Goal: Transaction & Acquisition: Purchase product/service

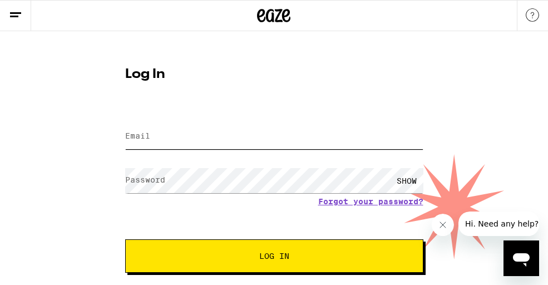
type input "[EMAIL_ADDRESS][DOMAIN_NAME]"
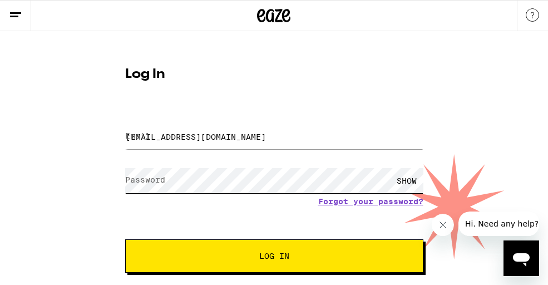
click at [274, 257] on button "Log In" at bounding box center [274, 255] width 298 height 33
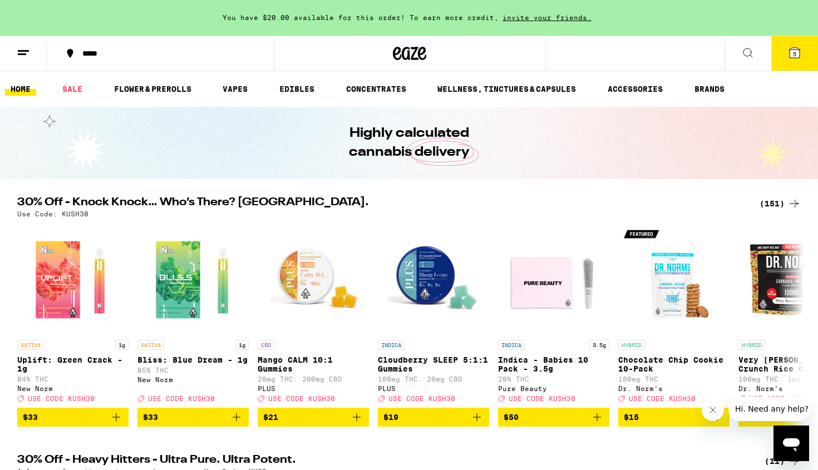
click at [548, 59] on button at bounding box center [748, 53] width 47 height 35
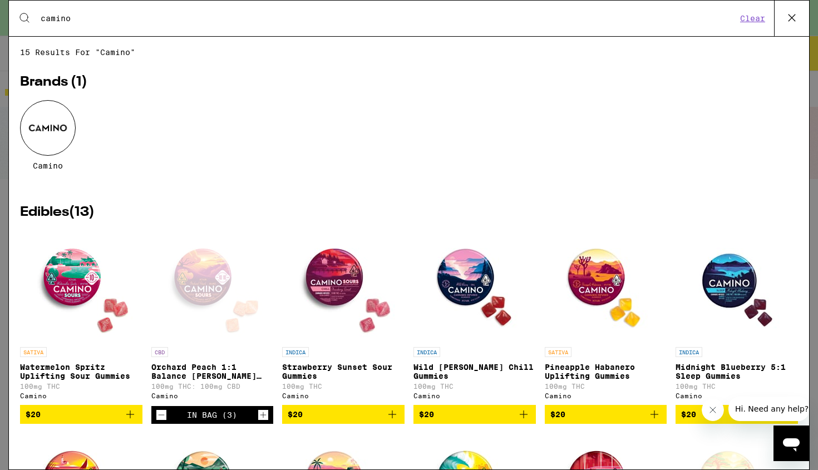
type input "camino"
click at [286, 151] on div "Camino" at bounding box center [409, 143] width 778 height 87
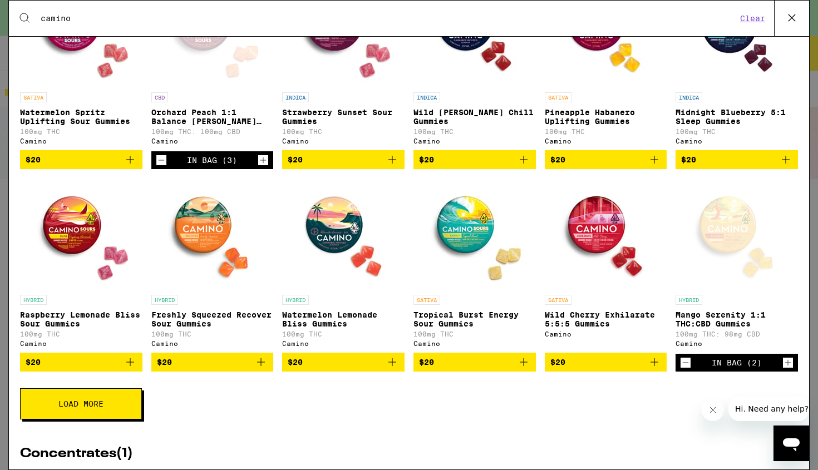
scroll to position [271, 0]
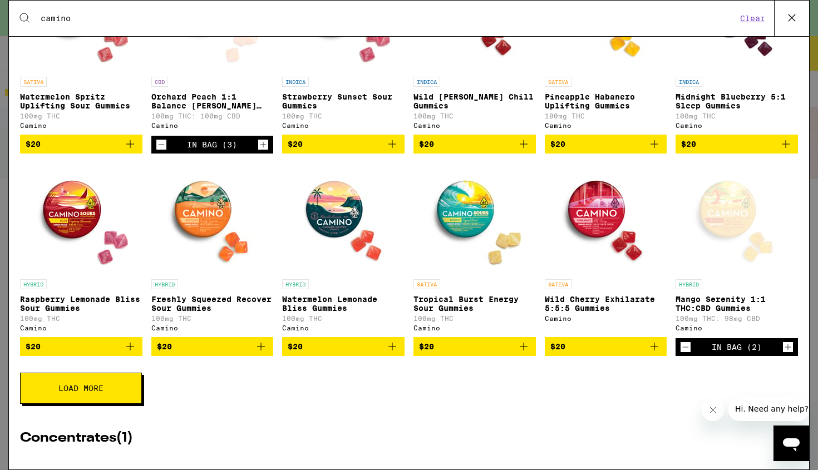
click at [163, 145] on icon "Decrement" at bounding box center [161, 145] width 6 height 0
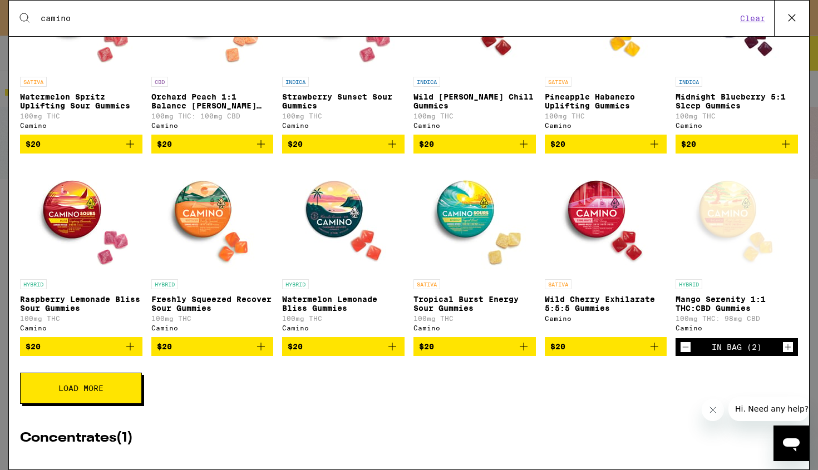
click at [548, 284] on icon "Increment" at bounding box center [788, 347] width 10 height 13
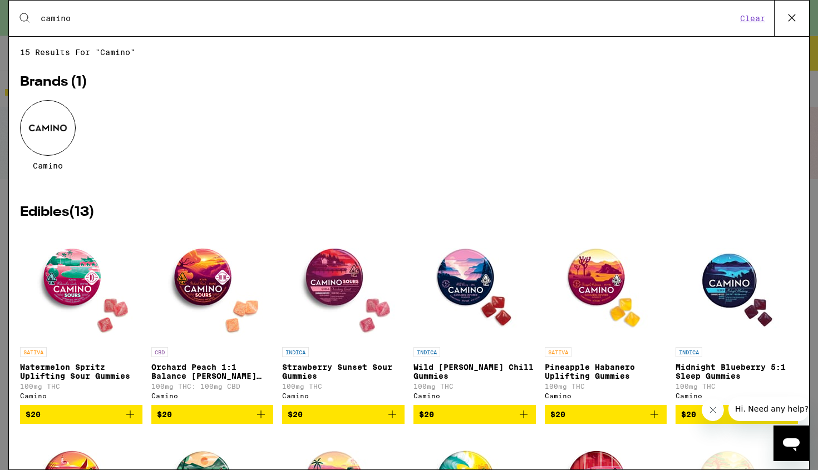
scroll to position [0, 0]
click at [548, 126] on div "Camino" at bounding box center [409, 143] width 778 height 87
click at [548, 17] on icon at bounding box center [792, 17] width 17 height 17
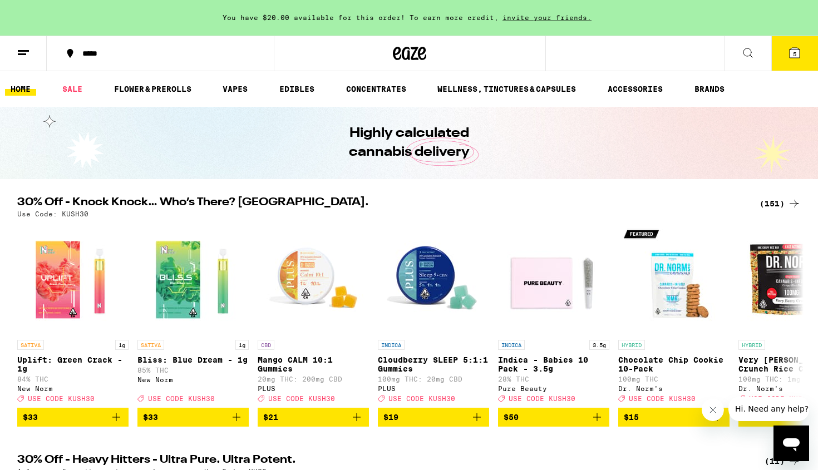
click at [548, 51] on icon at bounding box center [795, 53] width 10 height 10
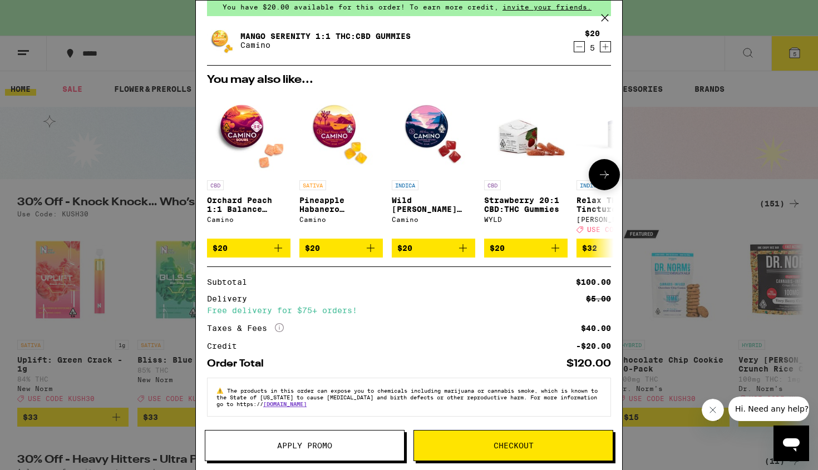
scroll to position [58, 0]
click at [460, 284] on button "Checkout" at bounding box center [514, 445] width 200 height 31
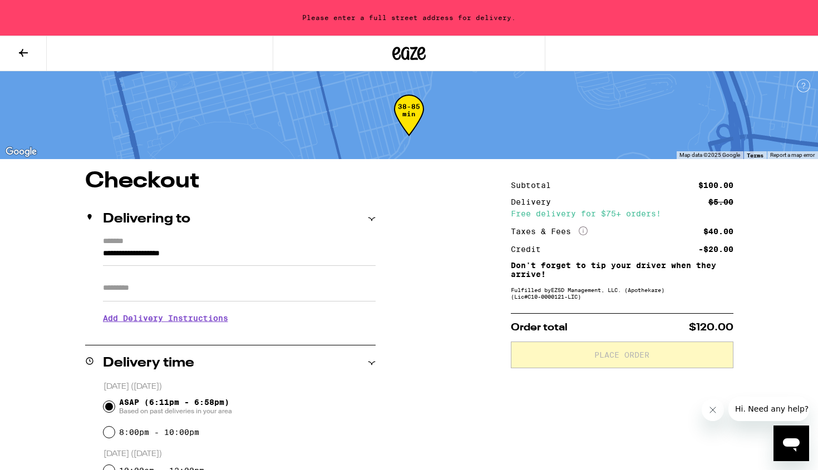
click at [226, 255] on input "**********" at bounding box center [239, 256] width 273 height 19
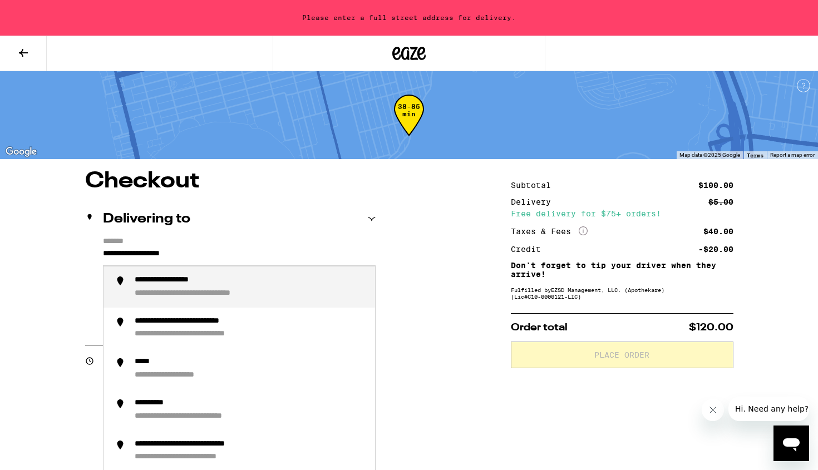
drag, startPoint x: 225, startPoint y: 260, endPoint x: 22, endPoint y: 248, distance: 203.0
click at [22, 248] on div "**********" at bounding box center [408, 463] width 801 height 587
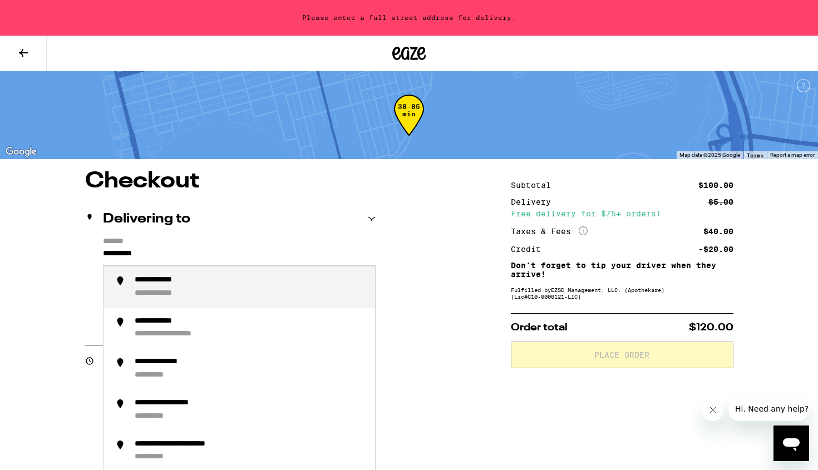
click at [274, 284] on div "**********" at bounding box center [251, 287] width 232 height 23
type input "**********"
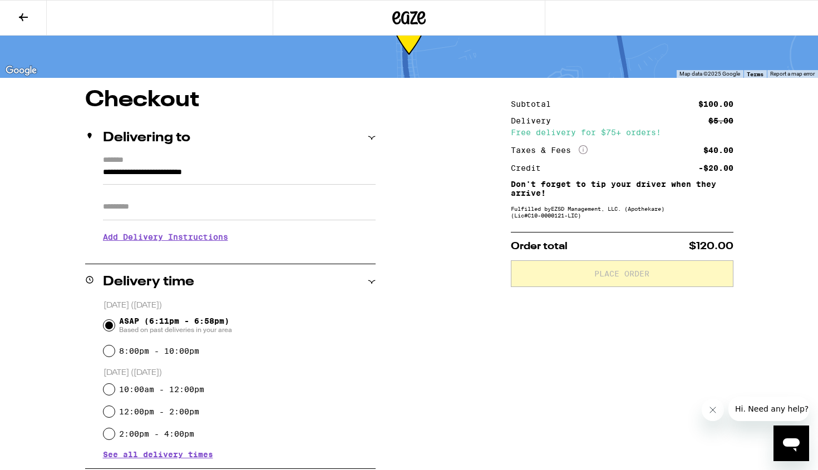
scroll to position [75, 0]
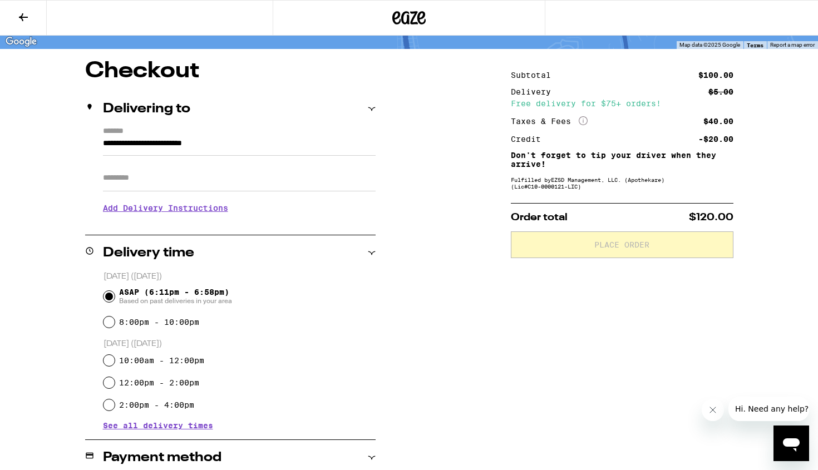
click at [109, 284] on input "8:00pm - 10:00pm" at bounding box center [109, 322] width 11 height 11
radio input "true"
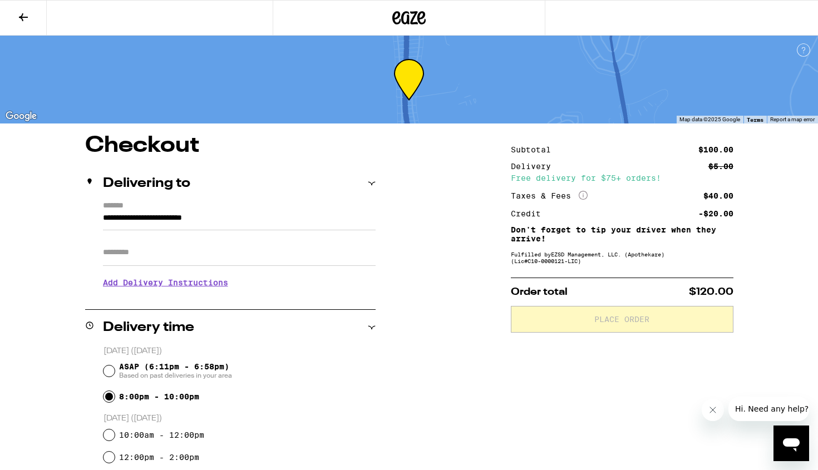
scroll to position [0, 0]
click at [457, 284] on div "**********" at bounding box center [408, 428] width 801 height 587
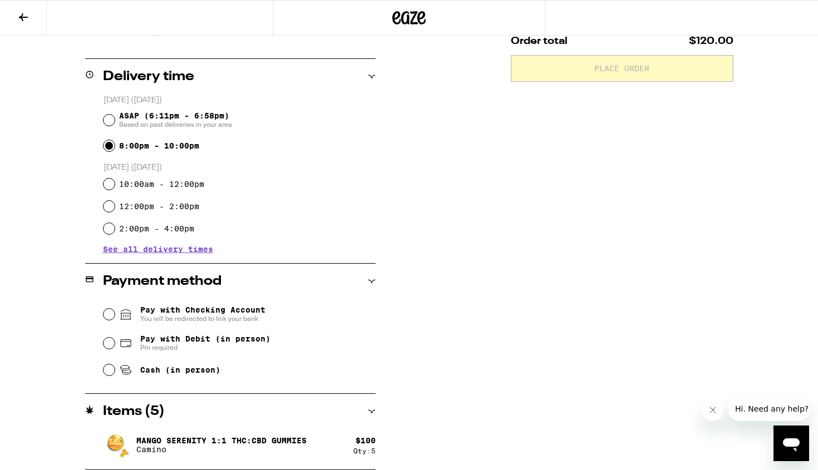
scroll to position [251, 0]
click at [179, 284] on span "Cash (in person)" at bounding box center [169, 369] width 101 height 13
click at [115, 284] on input "Cash (in person)" at bounding box center [109, 370] width 11 height 11
radio input "true"
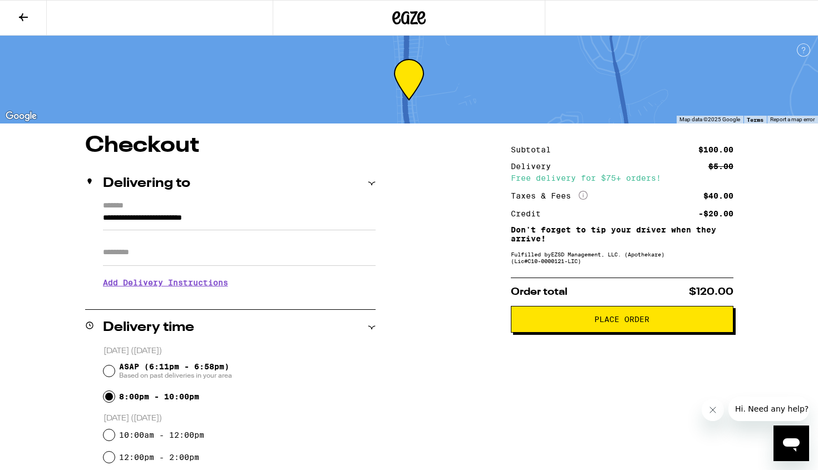
scroll to position [0, 0]
click at [548, 284] on span "Place Order" at bounding box center [622, 320] width 204 height 8
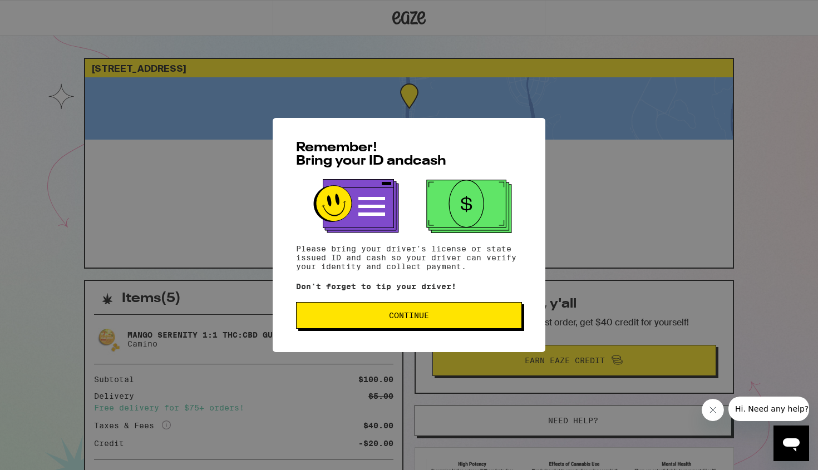
click at [379, 284] on span "Continue" at bounding box center [409, 316] width 207 height 8
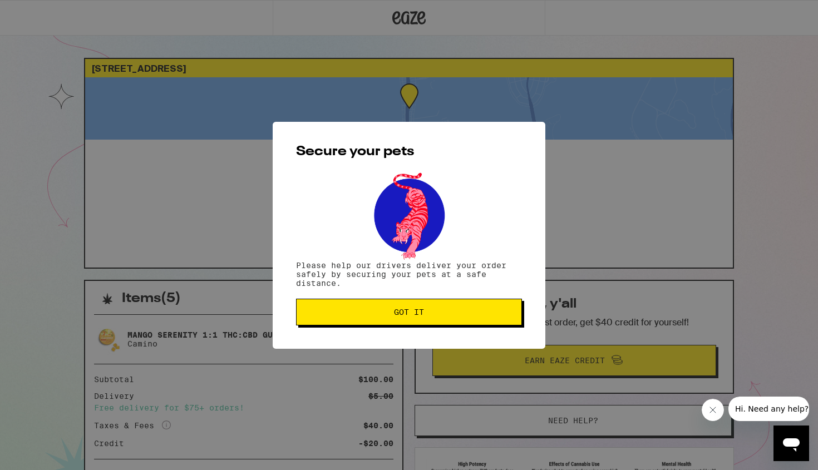
click at [324, 284] on span "Got it" at bounding box center [409, 312] width 207 height 8
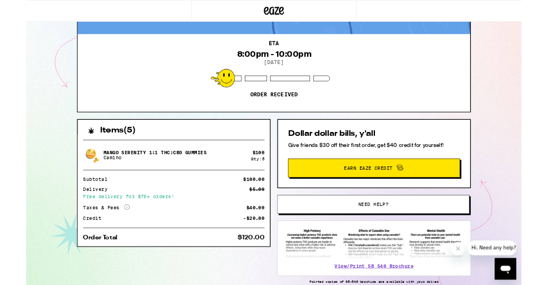
scroll to position [84, 0]
